Goal: Information Seeking & Learning: Learn about a topic

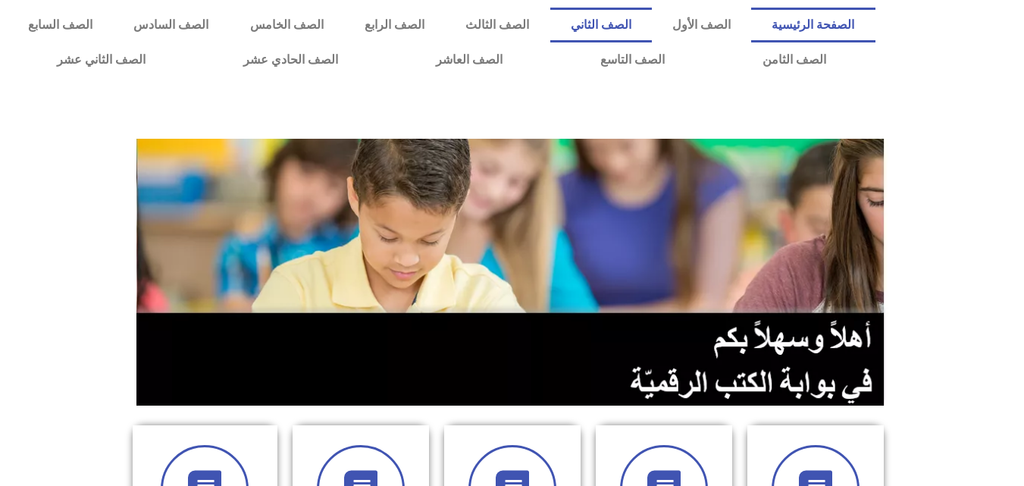
click at [652, 27] on link "الصف الثاني" at bounding box center [602, 25] width 102 height 35
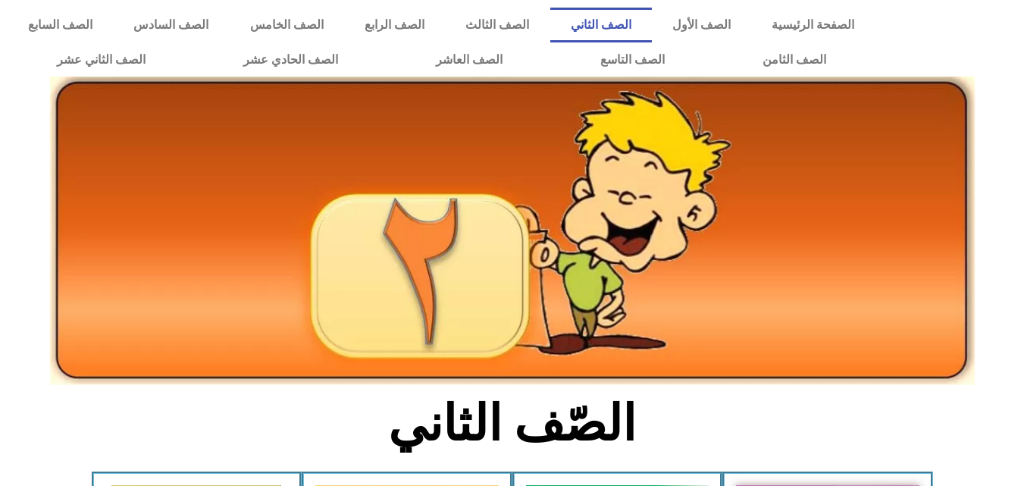
drag, startPoint x: 1035, startPoint y: 10, endPoint x: 501, endPoint y: 180, distance: 560.5
click at [501, 180] on img at bounding box center [512, 231] width 925 height 309
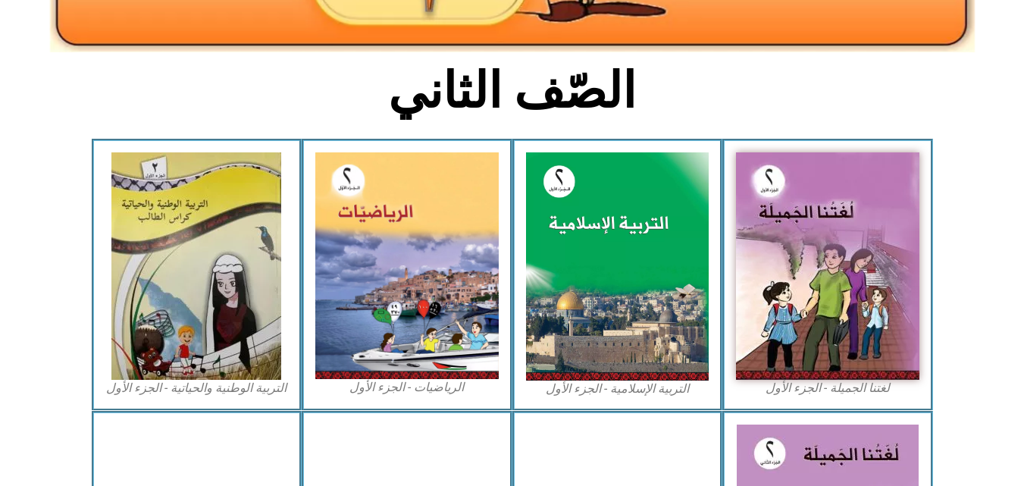
scroll to position [346, 0]
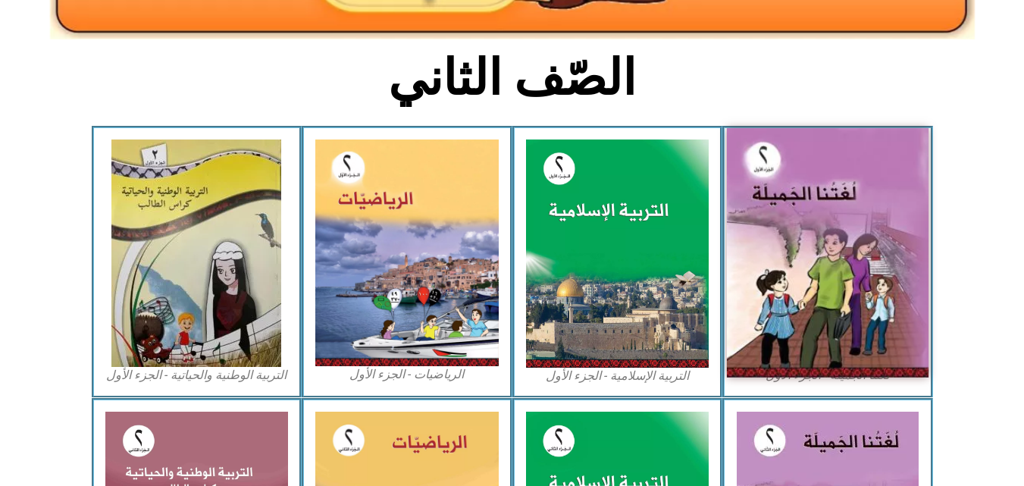
click at [850, 218] on img at bounding box center [828, 252] width 202 height 249
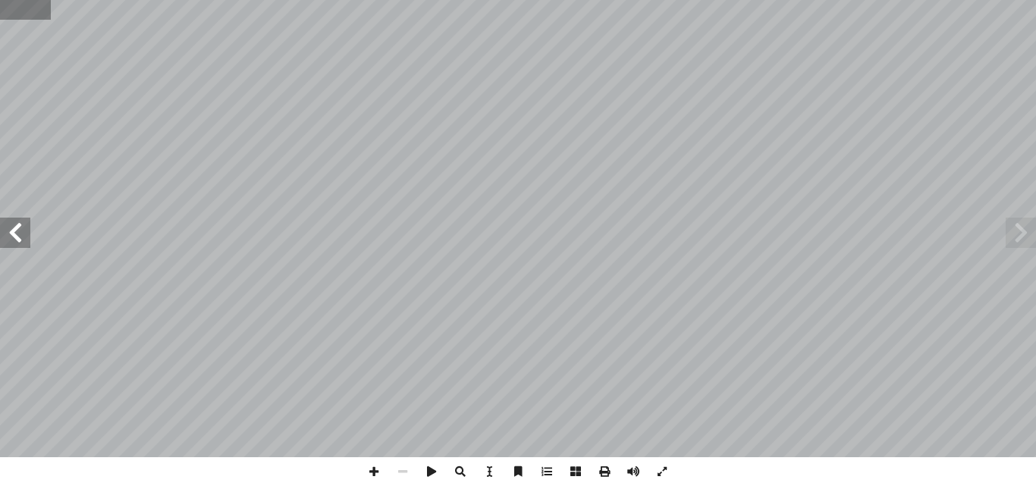
click at [30, 8] on input "text" at bounding box center [25, 10] width 51 height 20
type input "**"
click at [24, 231] on span at bounding box center [15, 233] width 30 height 30
click at [13, 227] on span at bounding box center [15, 233] width 30 height 30
click at [379, 471] on span at bounding box center [373, 471] width 29 height 29
